Goal: Navigation & Orientation: Find specific page/section

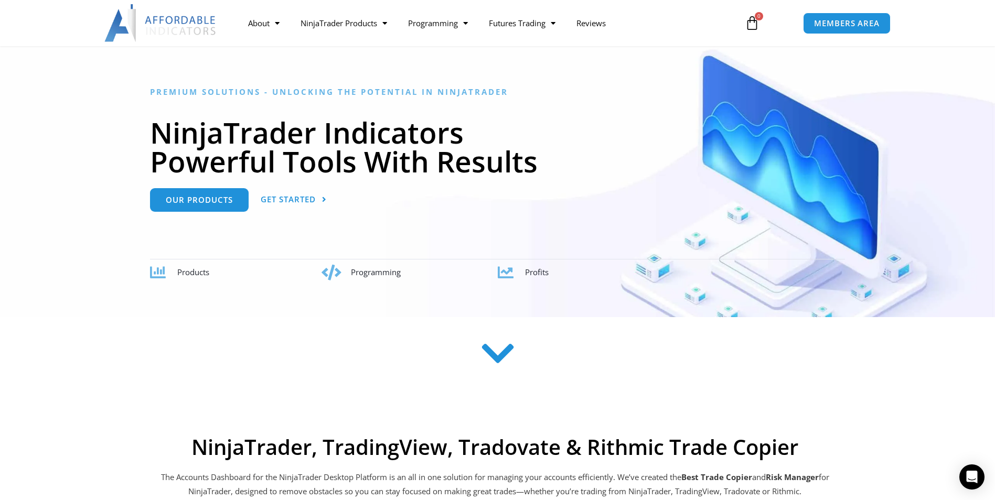
scroll to position [52, 0]
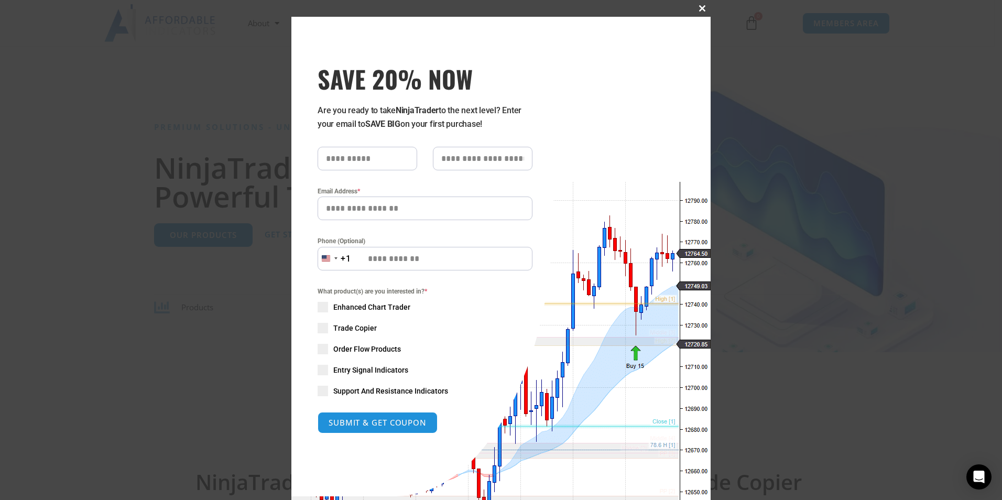
click at [700, 6] on span "SAVE 20% NOW popup" at bounding box center [702, 8] width 17 height 6
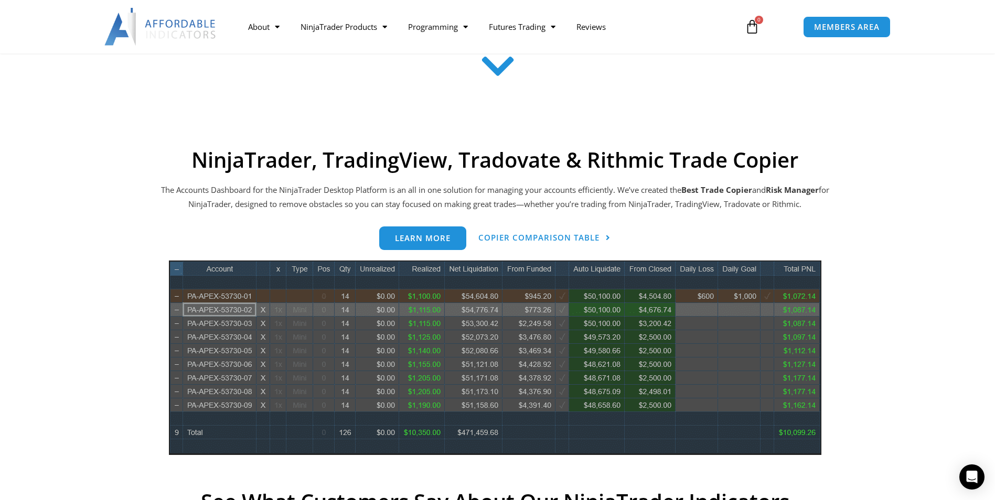
scroll to position [315, 0]
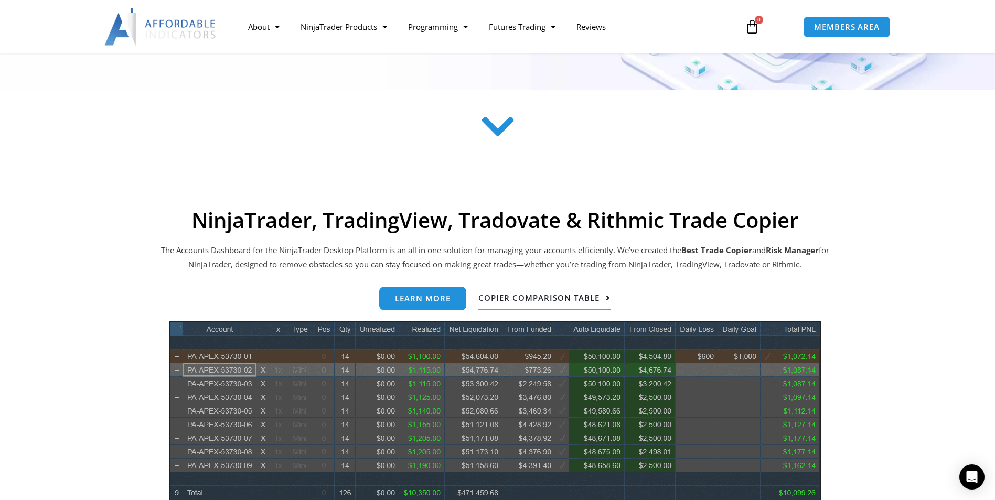
click at [550, 300] on span "Copier Comparison Table" at bounding box center [538, 298] width 121 height 8
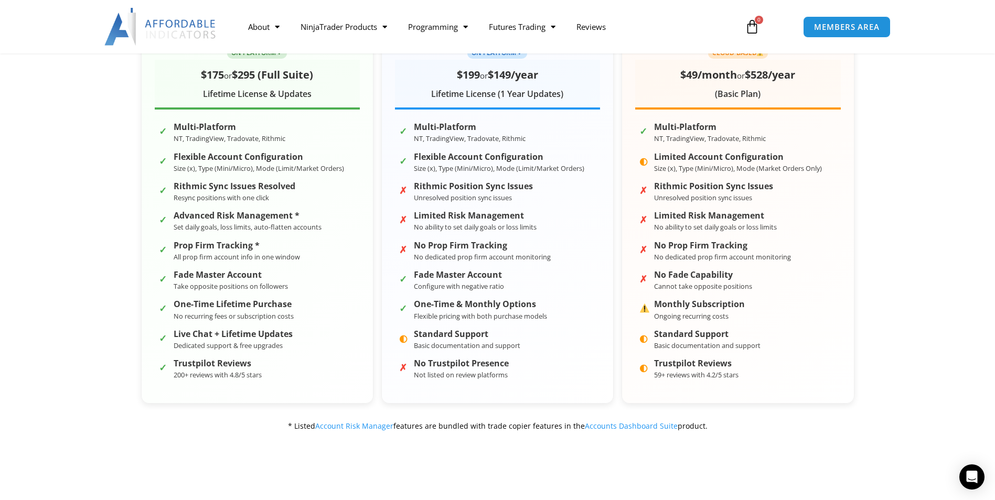
scroll to position [262, 0]
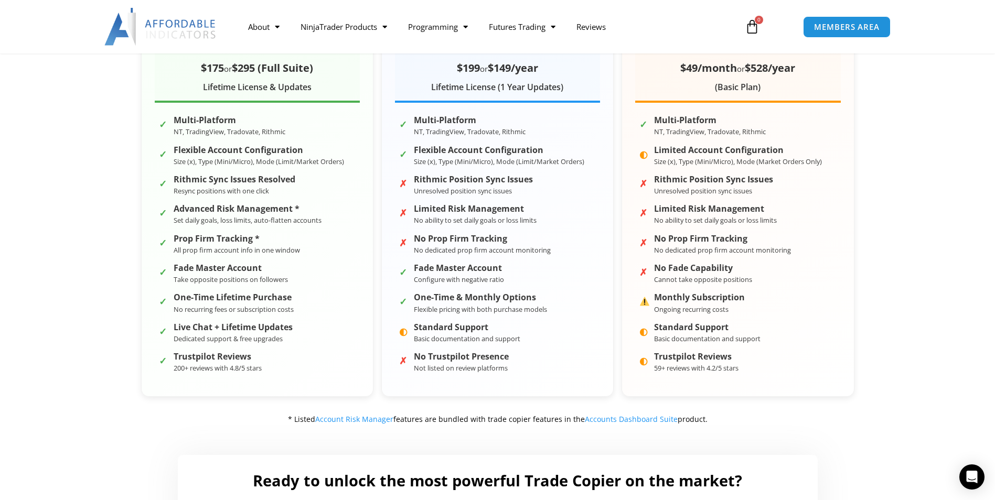
click at [112, 164] on div "Affordable Indicators Trade Copier ON-PLATFORM ✓ $175 or $295 (Full Suite) Life…" at bounding box center [498, 201] width 776 height 469
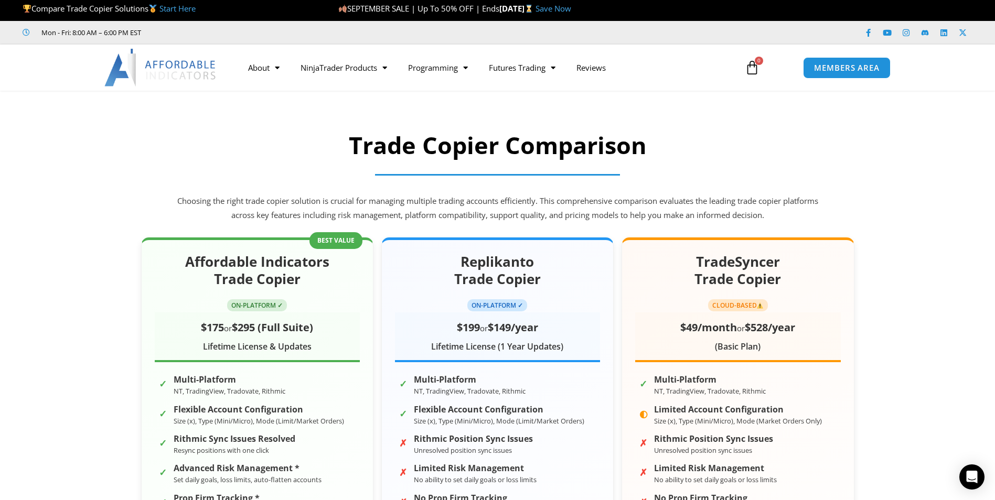
scroll to position [0, 0]
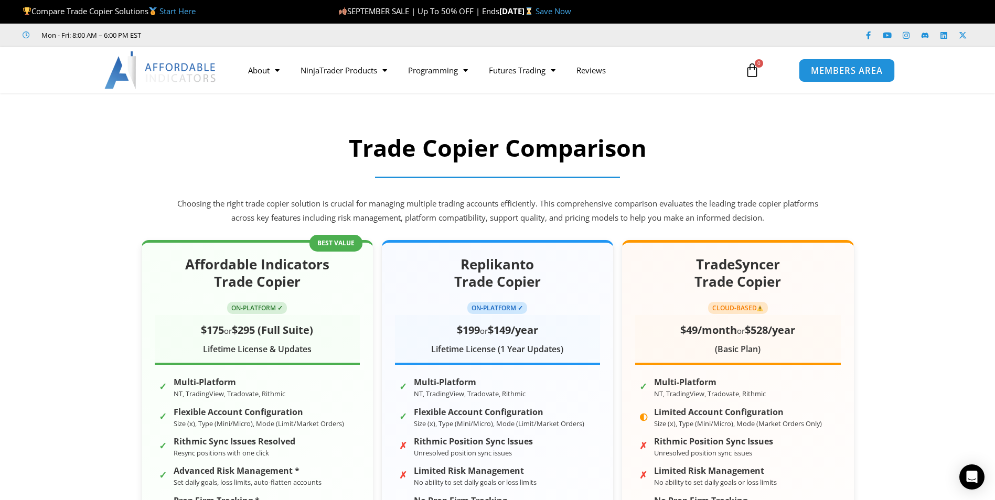
click at [841, 71] on span "MEMBERS AREA" at bounding box center [847, 70] width 72 height 9
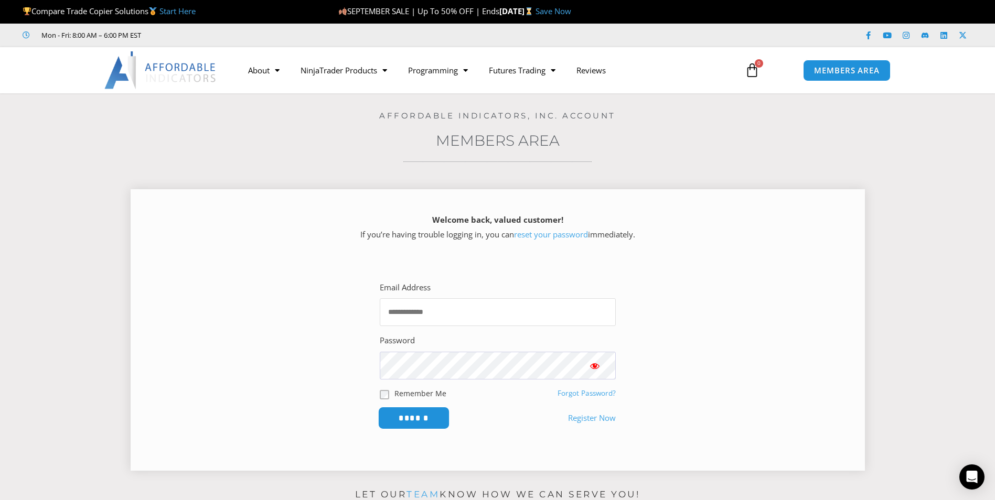
type input "**********"
click at [427, 419] on input "******" at bounding box center [413, 418] width 72 height 23
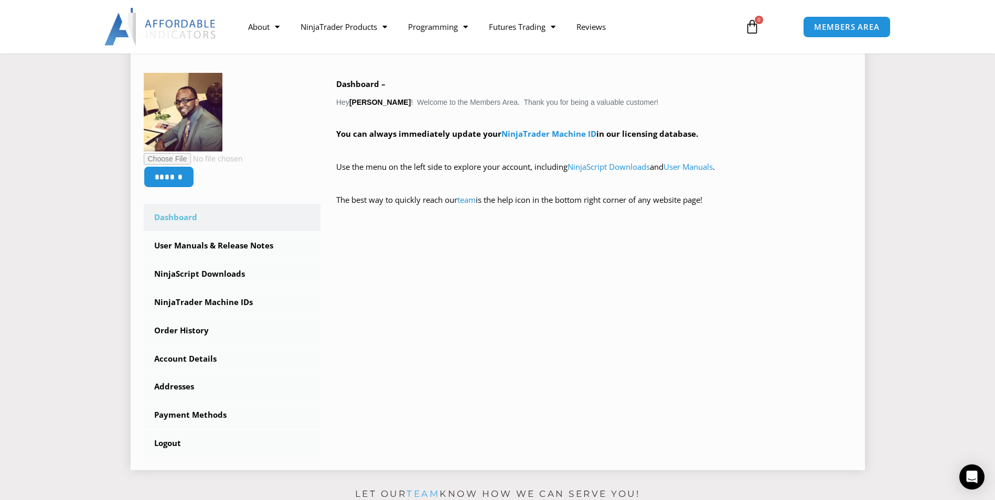
scroll to position [157, 0]
